Goal: Information Seeking & Learning: Learn about a topic

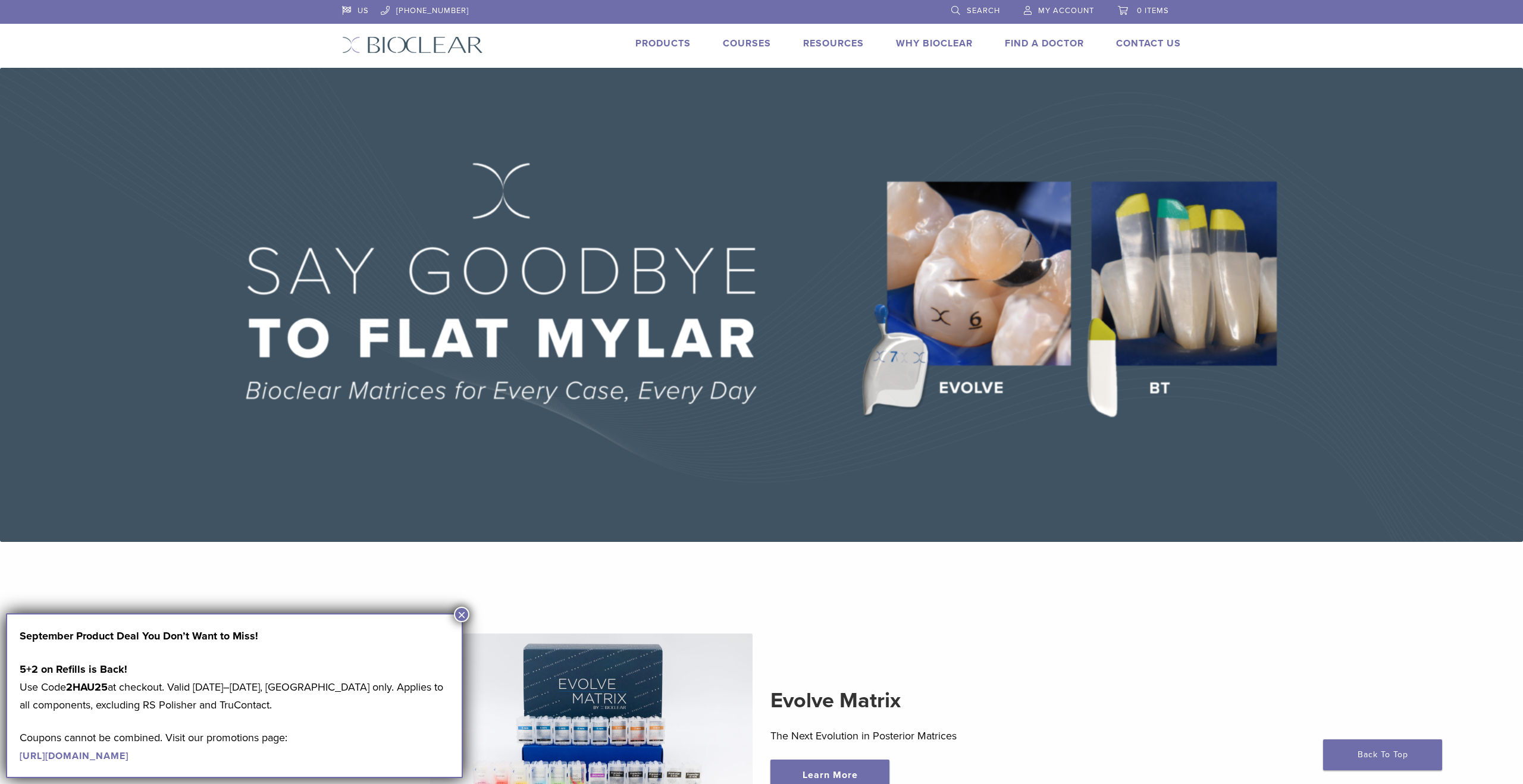
click at [911, 43] on link "Why Bioclear" at bounding box center [935, 43] width 77 height 12
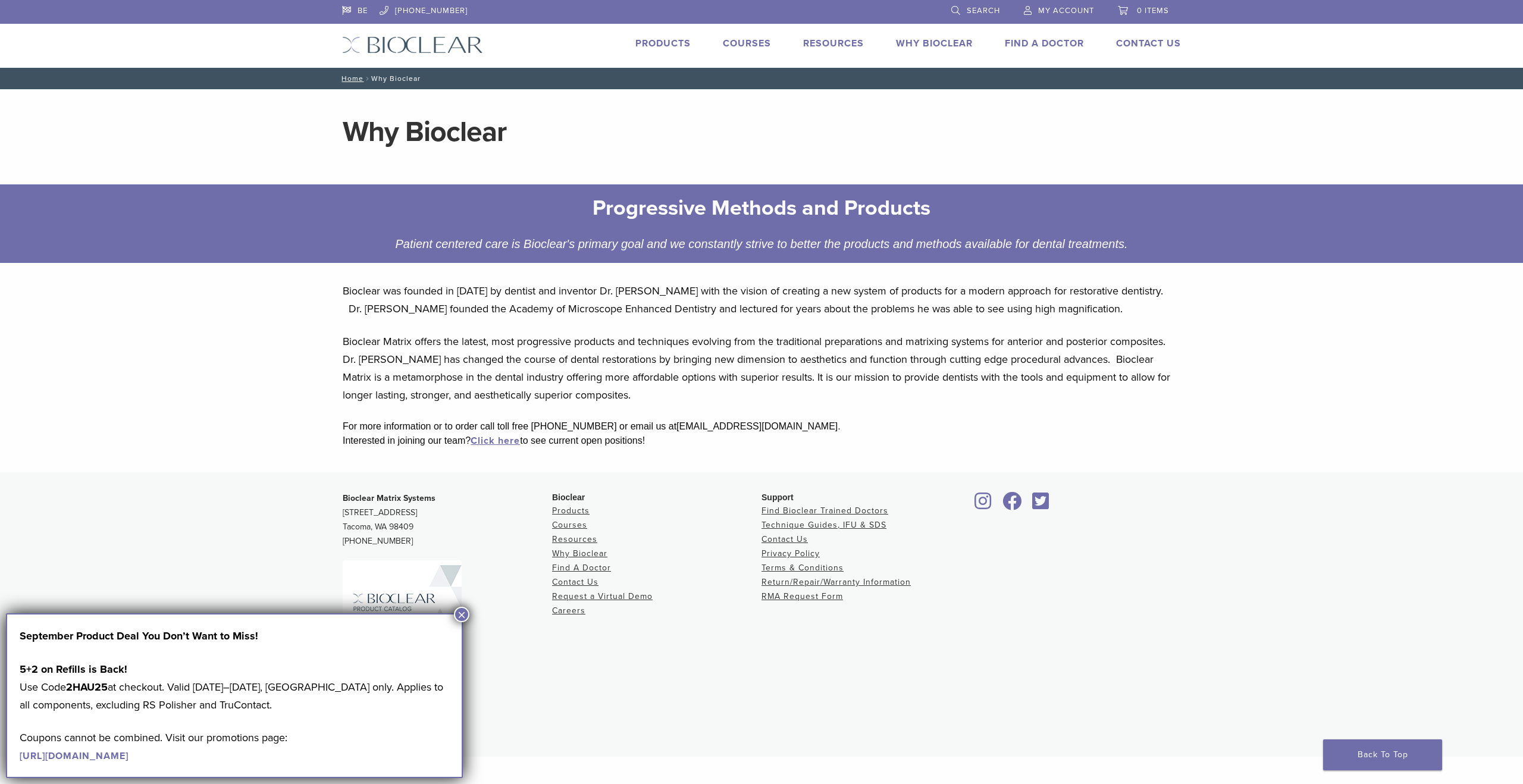
drag, startPoint x: 335, startPoint y: 287, endPoint x: 726, endPoint y: 453, distance: 424.8
click at [726, 453] on div "Bioclear was founded in [DATE] by dentist and inventor Dr. [PERSON_NAME] with t…" at bounding box center [761, 372] width 857 height 200
copy div "Loremips dol sitamet co 3956 ad elitsed doe temporin Ut. Labor Etdol magn ali e…"
click at [760, 238] on div "Patient centered care is Bioclear's primary goal and we constantly strive to be…" at bounding box center [762, 243] width 1016 height 19
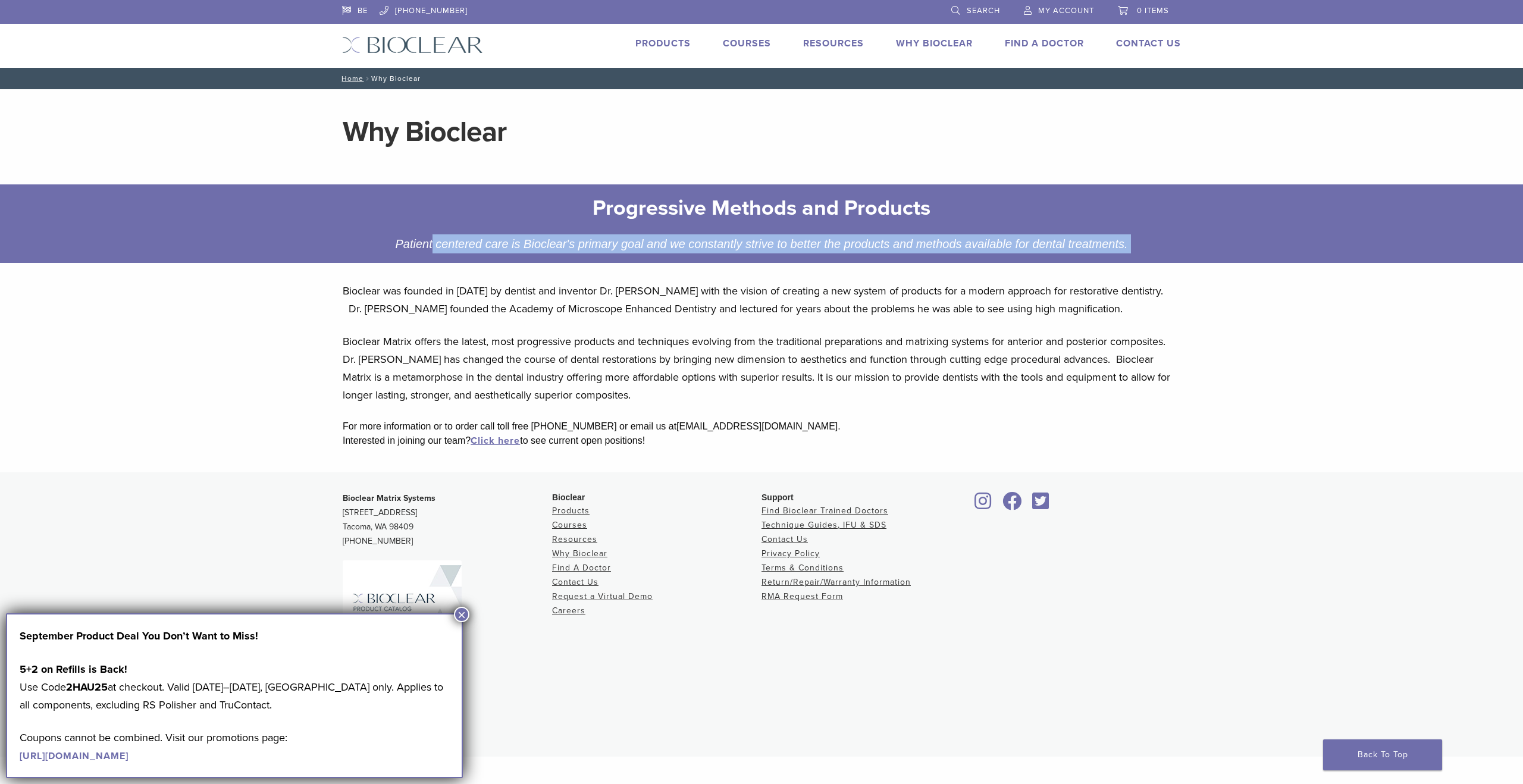
click at [760, 238] on div "Patient centered care is Bioclear's primary goal and we constantly strive to be…" at bounding box center [762, 243] width 1016 height 19
copy article "Patient centered care is Bioclear's primary goal and we constantly strive to be…"
